Goal: Find specific page/section: Find specific page/section

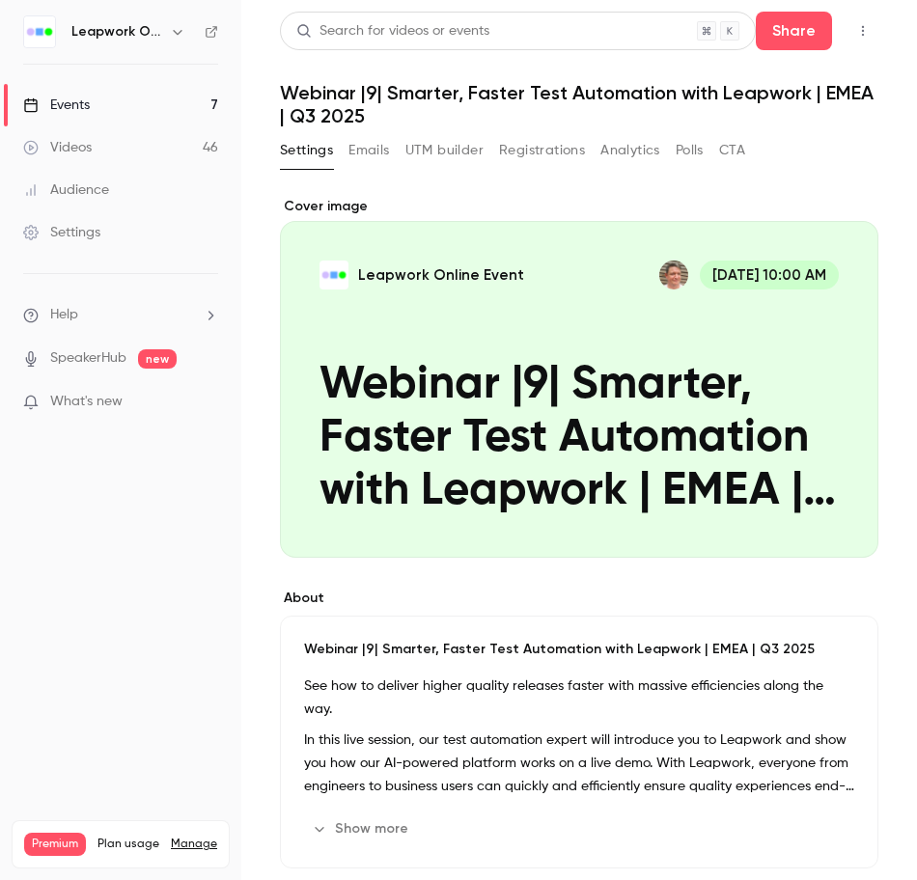
click at [95, 108] on link "Events 7" at bounding box center [120, 105] width 241 height 42
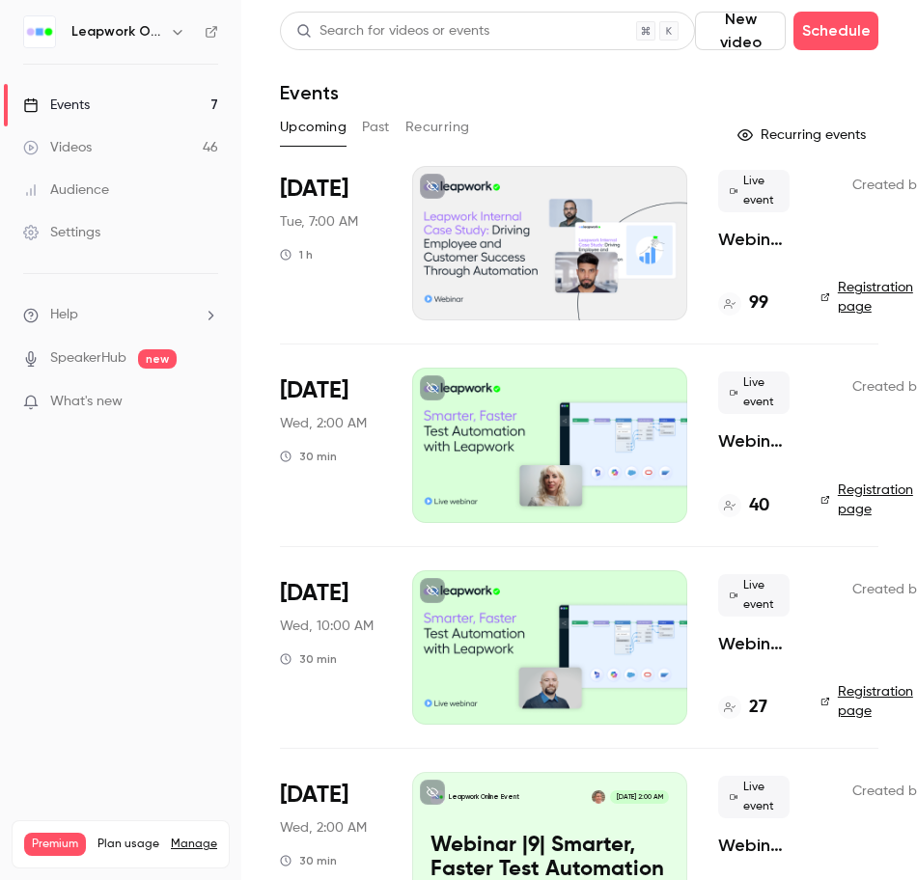
scroll to position [620, 0]
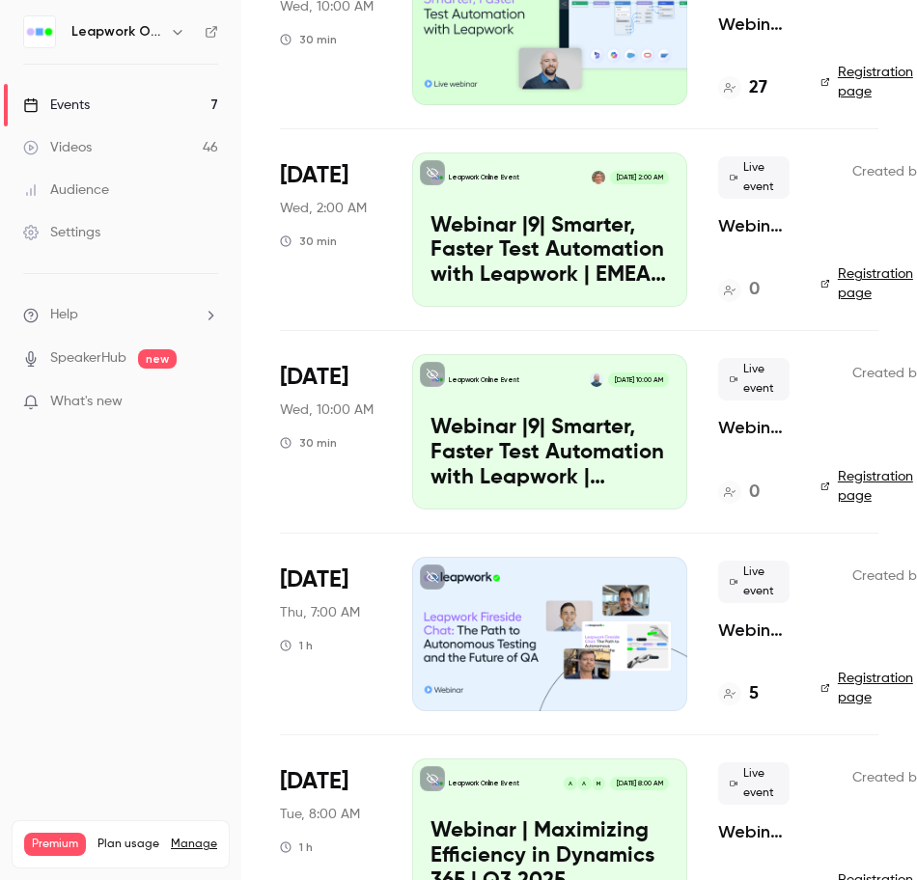
click at [514, 726] on li "Sep 25 Thu, 7:00 AM 1 h Live event Webinar | Leapwork Quarterly Fireside Chat |…" at bounding box center [579, 634] width 598 height 202
click at [583, 762] on div "Leapwork Online Event M A A [DATE] 8:00 AM Webinar | Maximizing Efficiency in D…" at bounding box center [549, 836] width 275 height 154
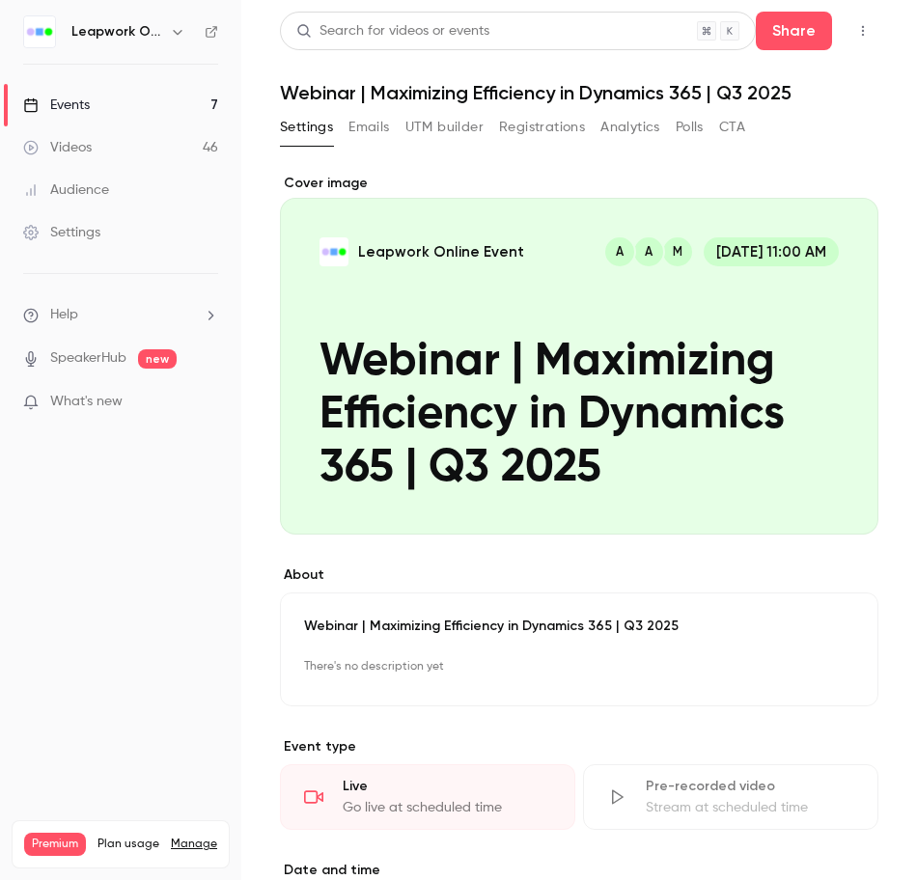
click at [81, 98] on div "Events" at bounding box center [56, 105] width 67 height 19
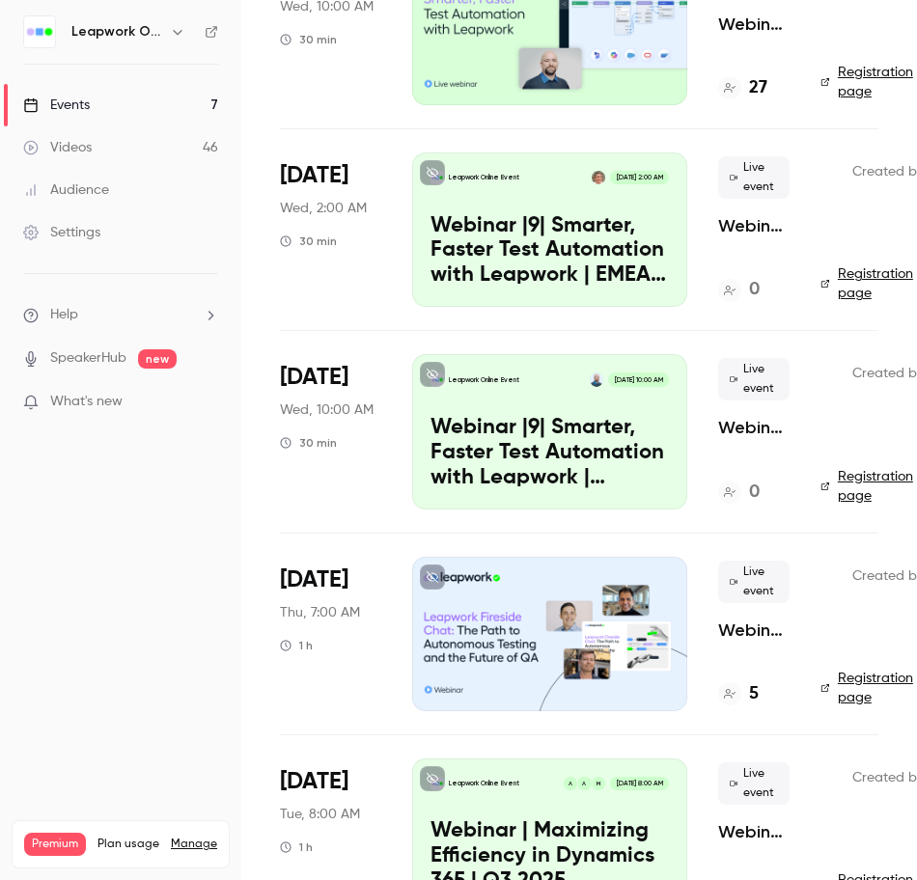
scroll to position [702, 0]
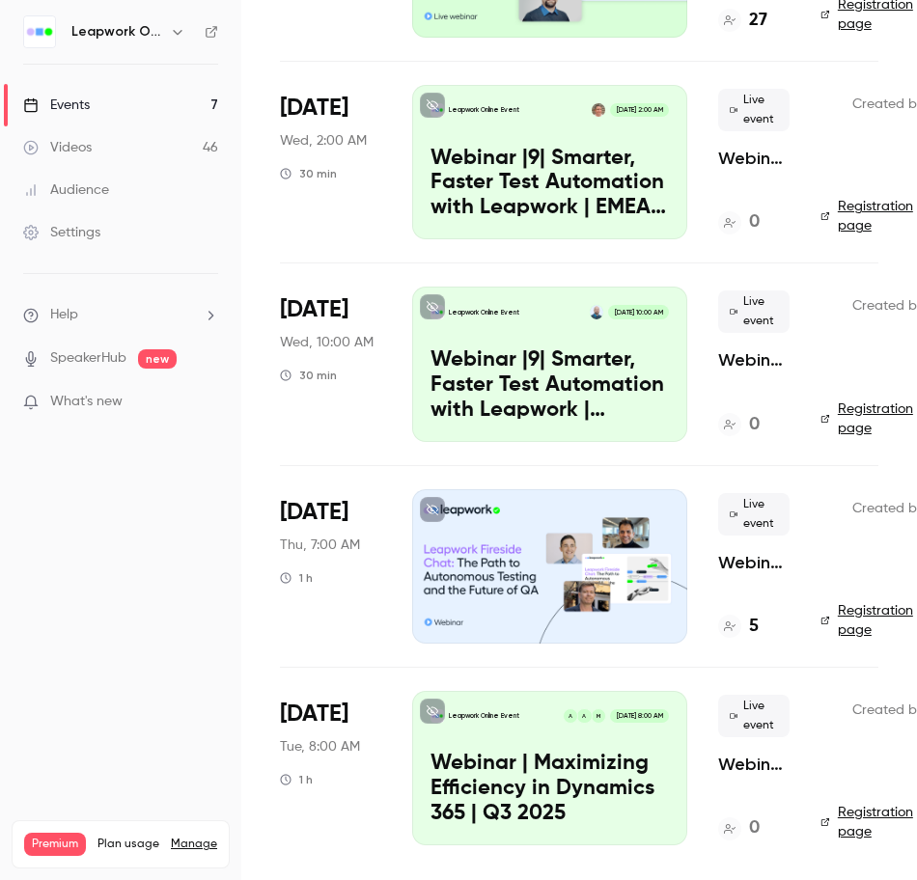
click at [513, 433] on li "Sep 24 Wed, 10:00 AM 30 min Leapwork Online Event Sep 24, 10:00 AM Webinar |9| …" at bounding box center [579, 364] width 598 height 202
click at [549, 465] on li "Sep 25 Thu, 7:00 AM 1 h Live event Webinar | Leapwork Quarterly Fireside Chat |…" at bounding box center [579, 566] width 598 height 202
click at [569, 431] on li "Sep 24 Wed, 10:00 AM 30 min Leapwork Online Event Sep 24, 10:00 AM Webinar |9| …" at bounding box center [579, 364] width 598 height 202
click at [549, 465] on li "Sep 25 Thu, 7:00 AM 1 h Live event Webinar | Leapwork Quarterly Fireside Chat |…" at bounding box center [579, 566] width 598 height 202
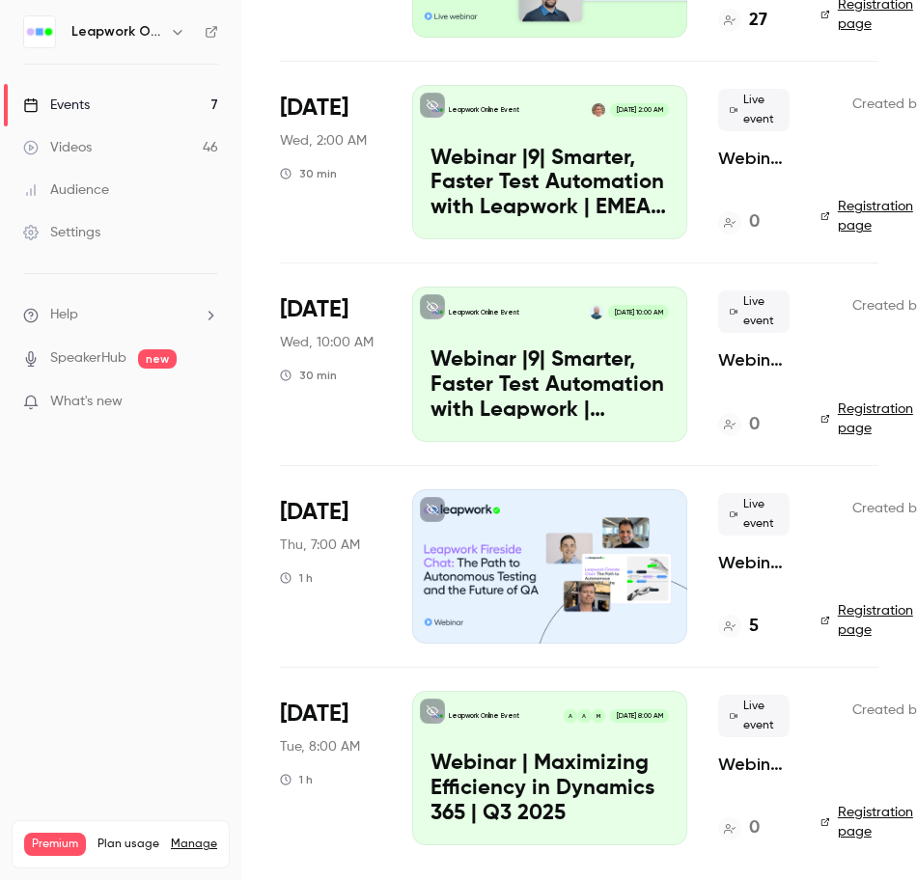
click at [542, 465] on li "Sep 25 Thu, 7:00 AM 1 h Live event Webinar | Leapwork Quarterly Fireside Chat |…" at bounding box center [579, 566] width 598 height 202
click at [595, 376] on p "Webinar |9| Smarter, Faster Test Automation with Leapwork | [GEOGRAPHIC_DATA] |…" at bounding box center [549, 385] width 238 height 74
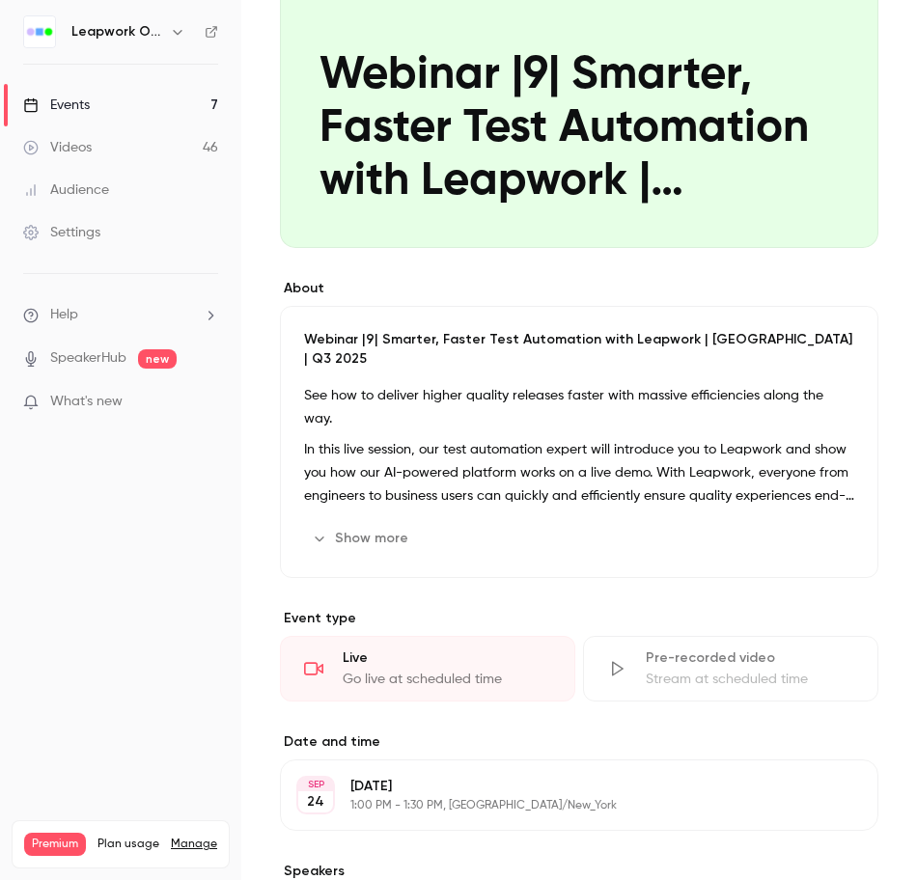
scroll to position [578, 0]
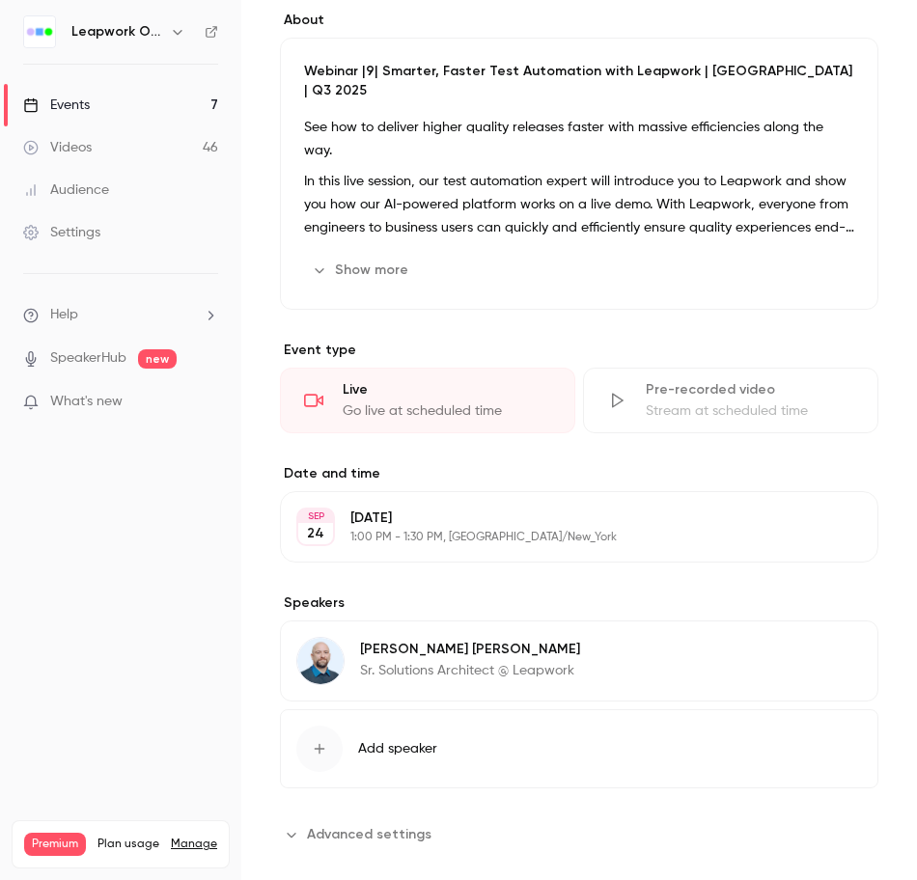
click at [385, 824] on span "Advanced settings" at bounding box center [369, 834] width 125 height 20
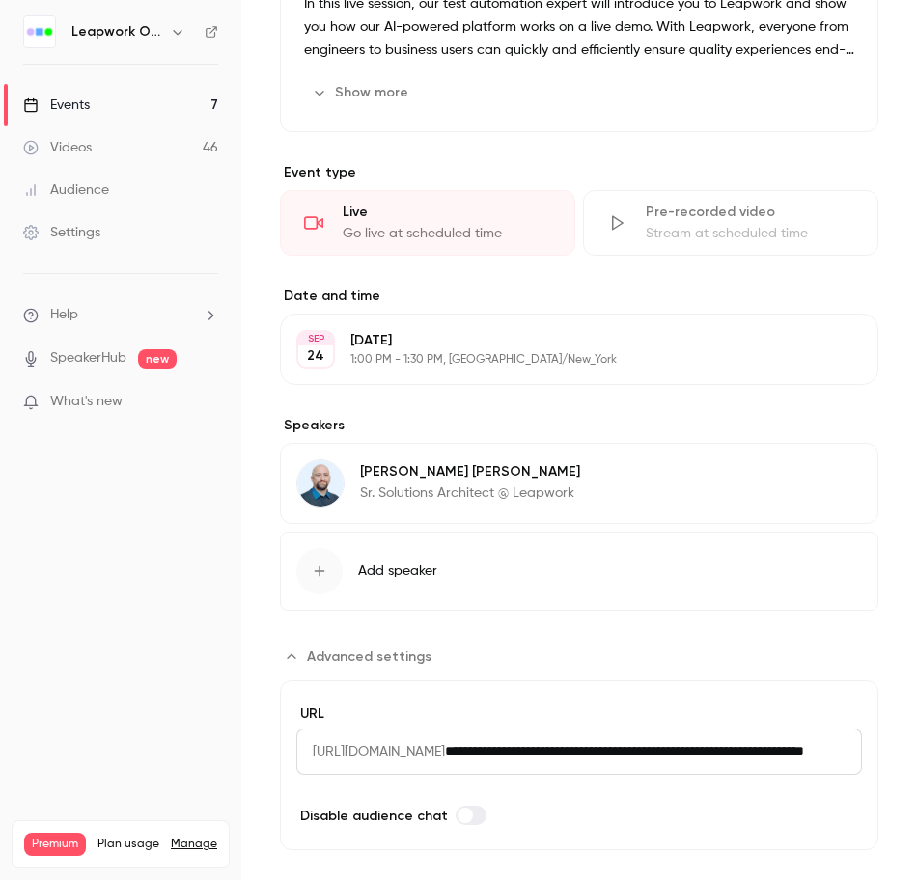
click at [675, 729] on input "**********" at bounding box center [653, 752] width 417 height 46
click at [84, 94] on link "Events 7" at bounding box center [120, 105] width 241 height 42
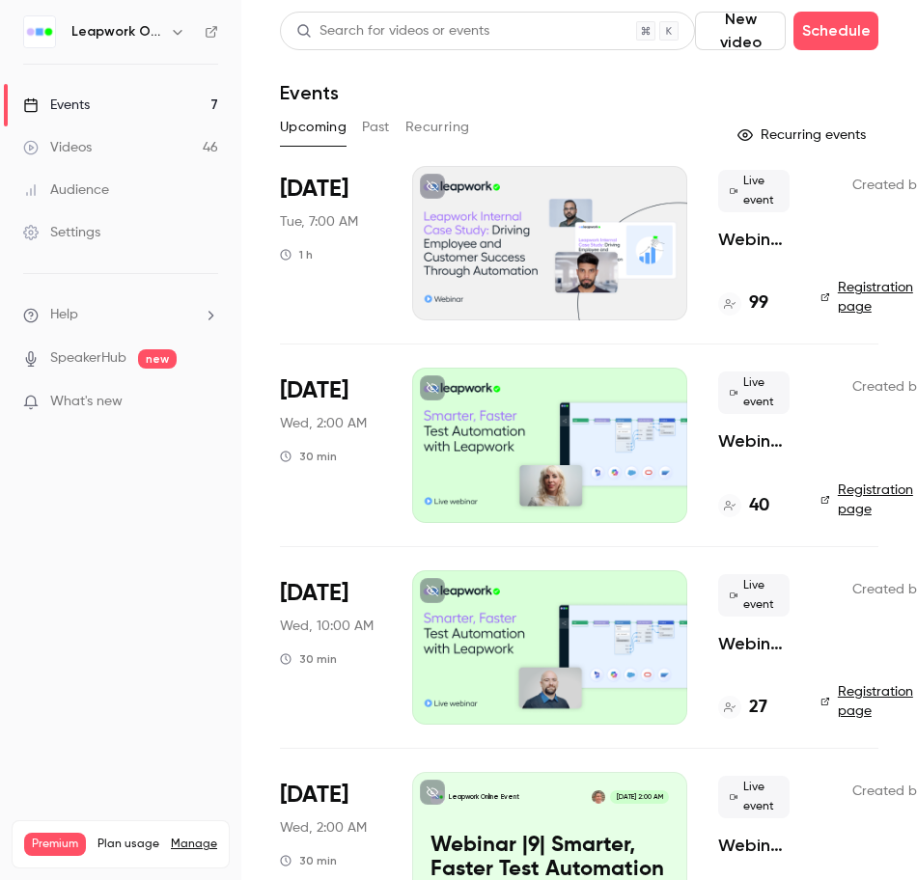
scroll to position [702, 0]
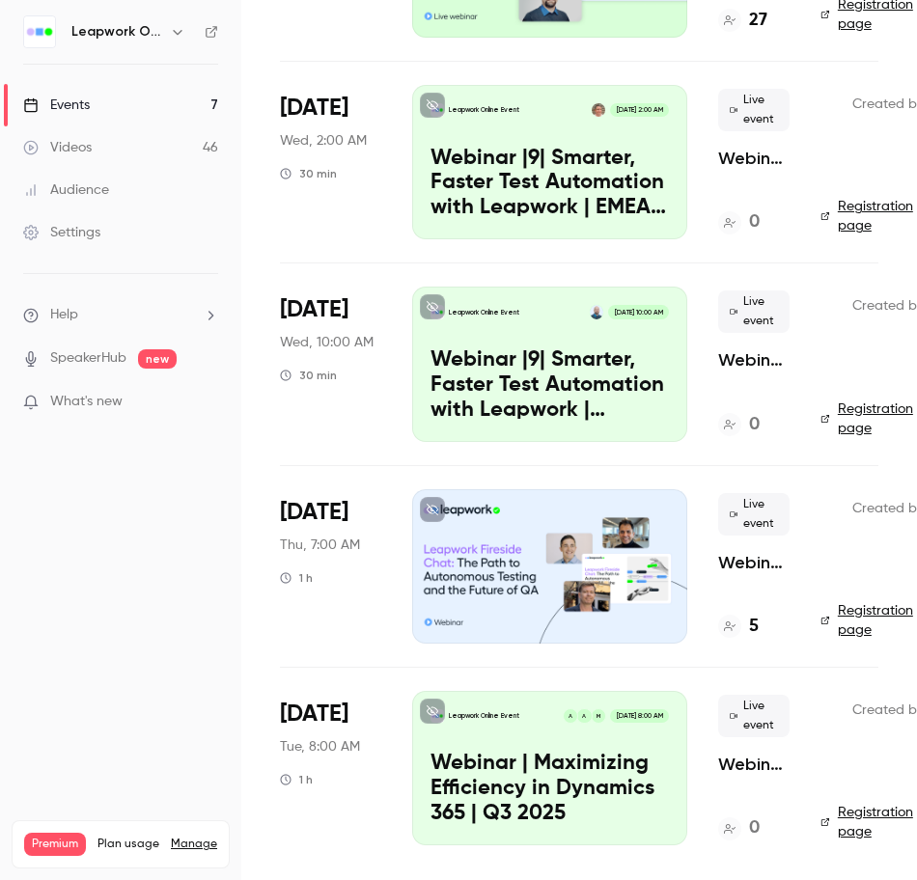
click at [559, 158] on p "Webinar |9| Smarter, Faster Test Automation with Leapwork | EMEA | Q3 2025" at bounding box center [549, 184] width 238 height 74
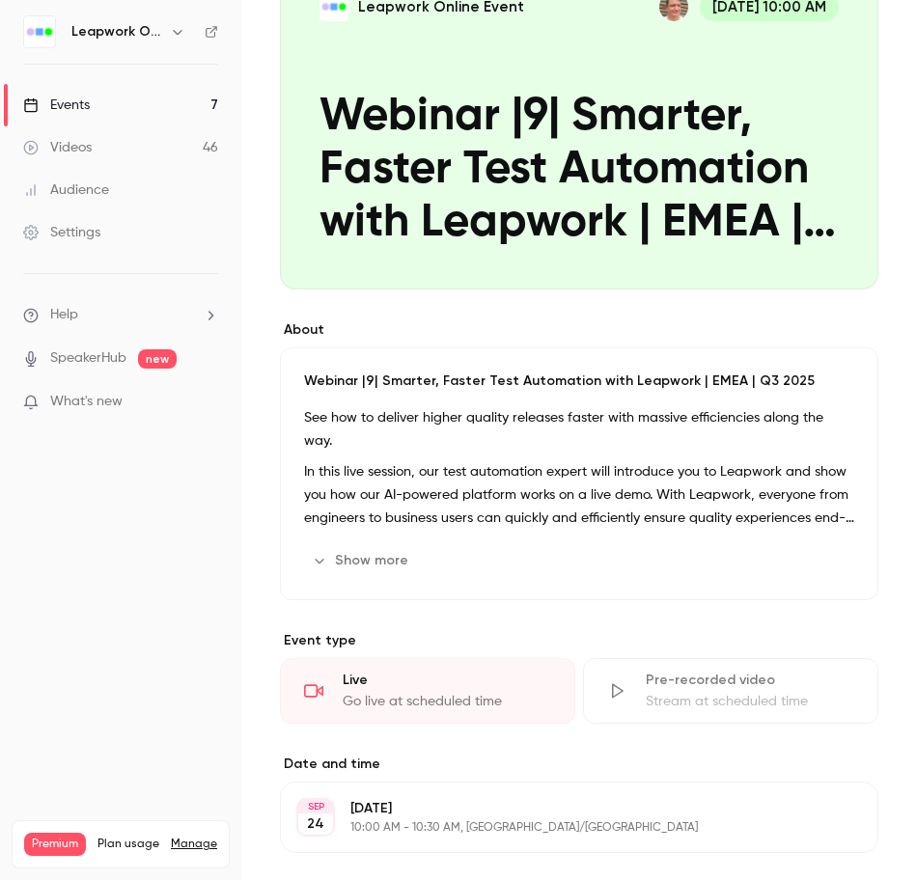
scroll to position [578, 0]
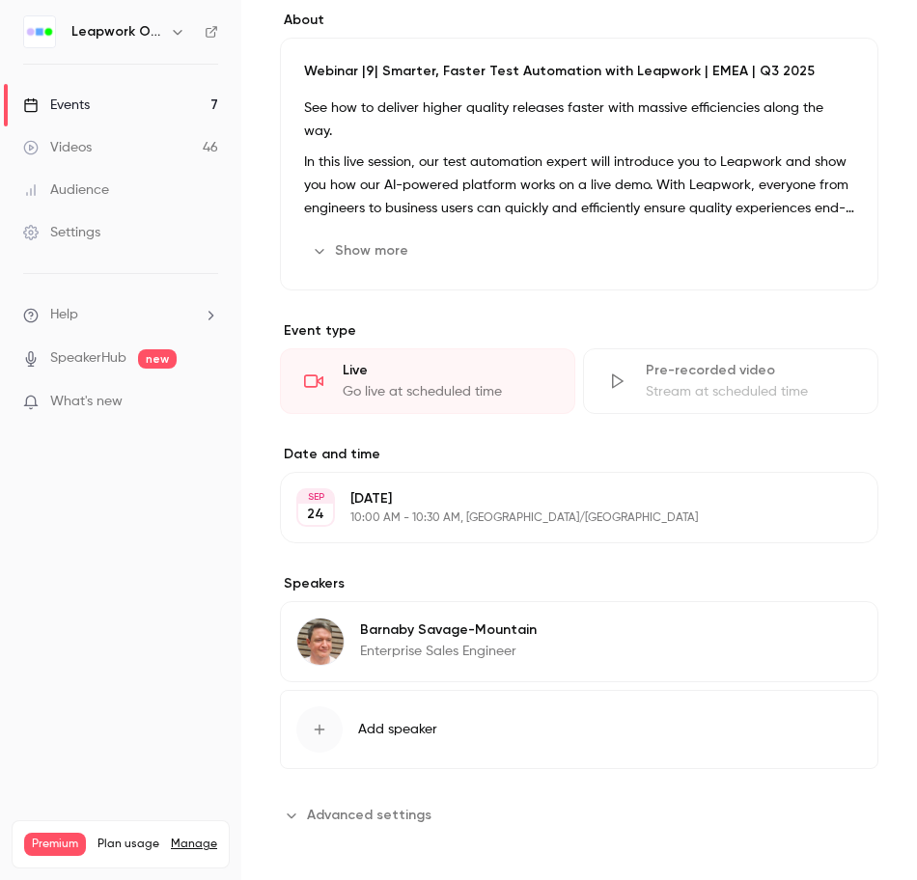
click at [388, 805] on span "Advanced settings" at bounding box center [369, 815] width 125 height 20
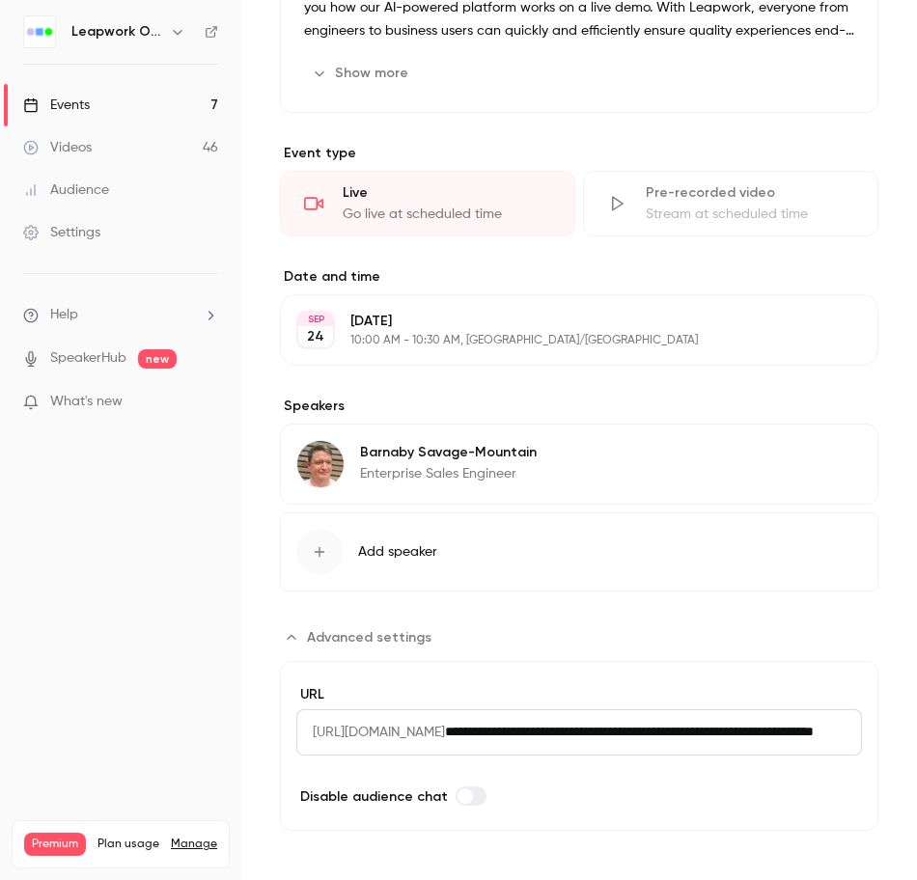
click at [692, 728] on input "**********" at bounding box center [653, 732] width 417 height 46
click at [692, 727] on input "**********" at bounding box center [653, 732] width 417 height 46
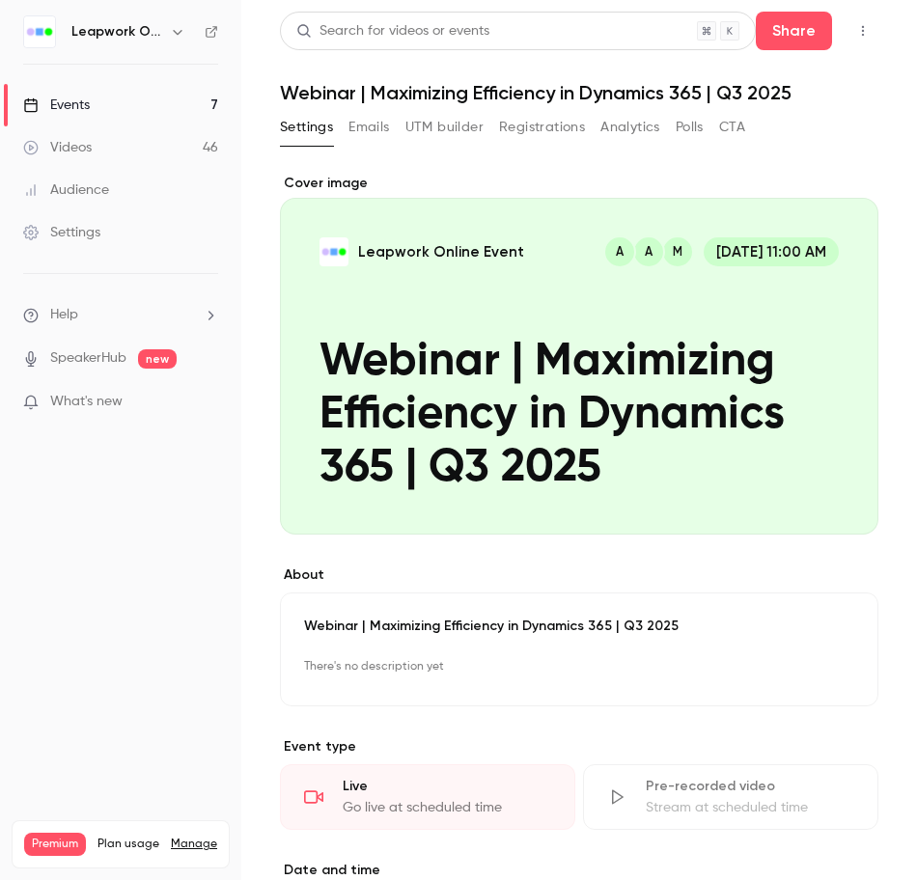
click at [82, 97] on div "Events" at bounding box center [56, 105] width 67 height 19
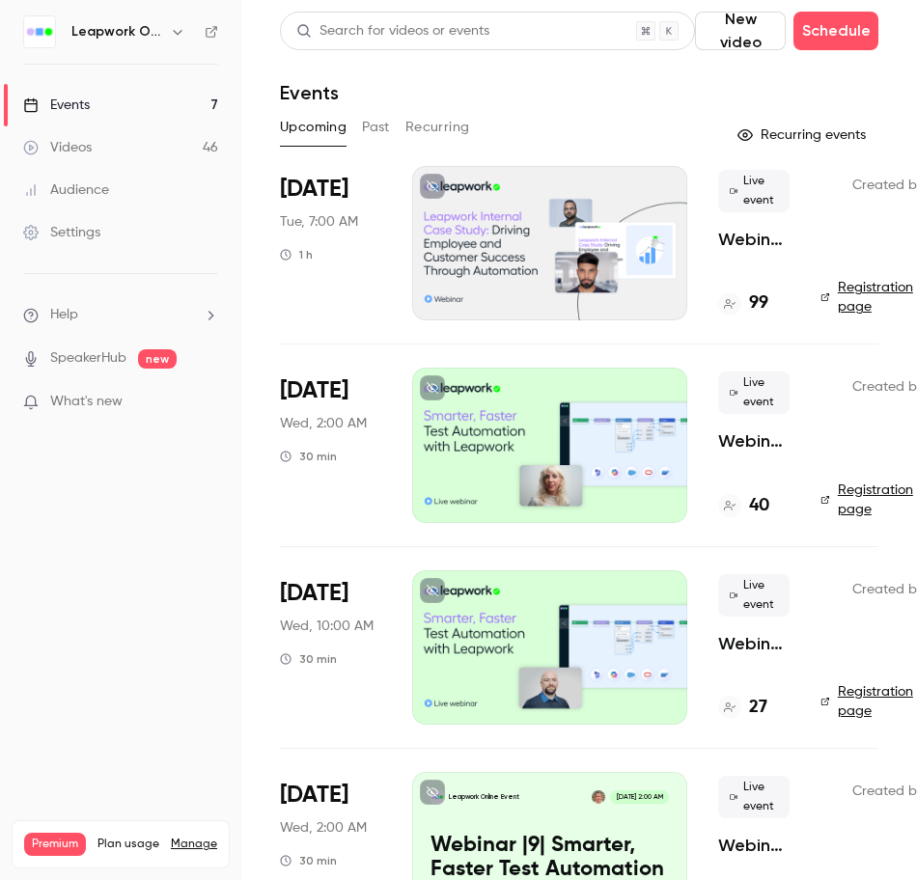
scroll to position [620, 0]
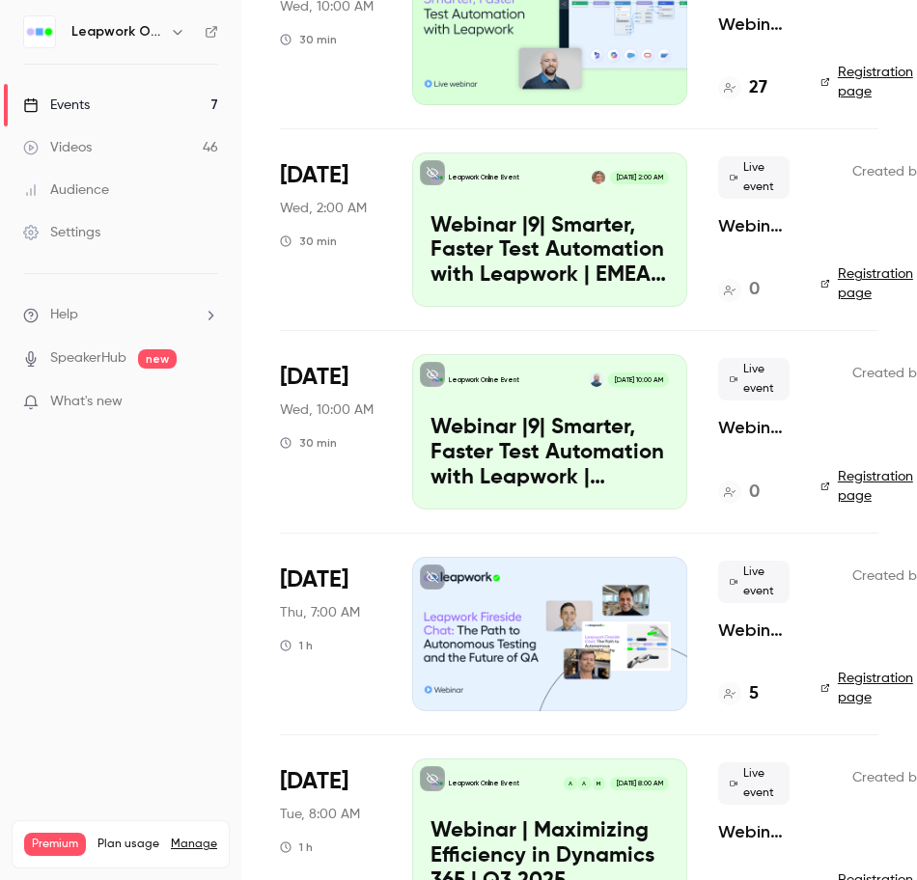
click at [556, 753] on li "[DATE] Tue, 8:00 AM 1 h Leapwork Online Event M A A [DATE] 8:00 AM Webinar | Ma…" at bounding box center [579, 836] width 598 height 202
click at [573, 776] on div "M A A" at bounding box center [584, 783] width 43 height 15
